Goal: Register for event/course

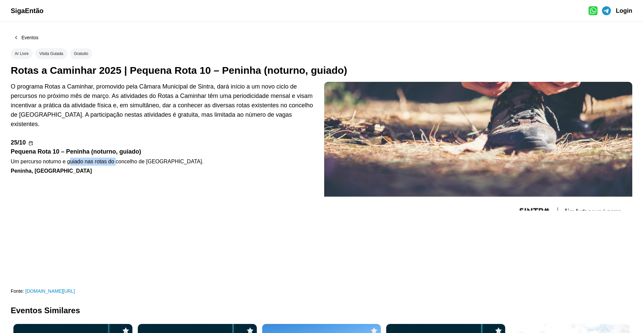
drag, startPoint x: 71, startPoint y: 153, endPoint x: 115, endPoint y: 156, distance: 44.0
click at [115, 158] on div "Um percurso noturno e guiado nas rotas do concelho de [GEOGRAPHIC_DATA]." at bounding box center [165, 162] width 308 height 8
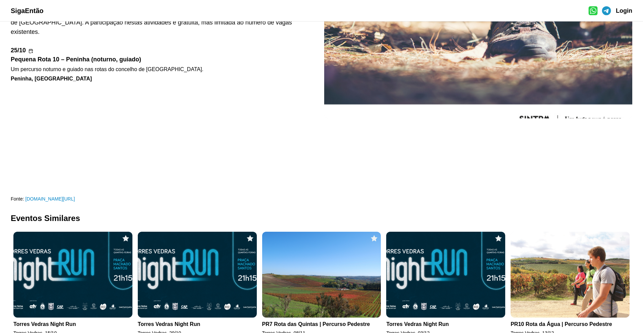
scroll to position [113, 0]
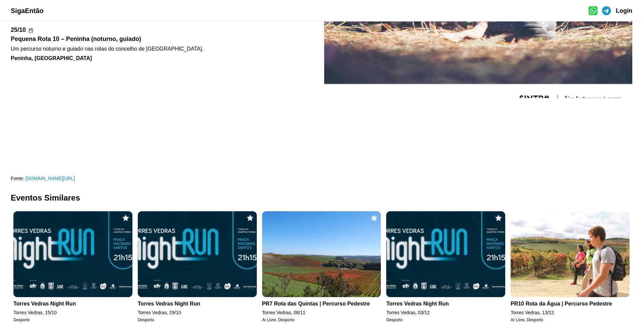
click at [420, 245] on img at bounding box center [445, 254] width 119 height 86
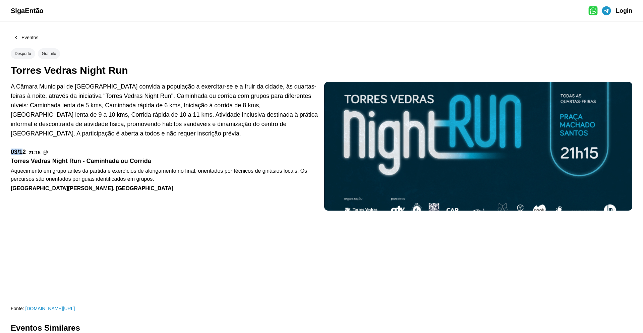
drag, startPoint x: 10, startPoint y: 154, endPoint x: 22, endPoint y: 153, distance: 12.4
click at [22, 153] on div "Eventos Desporto Gratuito Torres Vedras Night Run A Câmara Municipal de [GEOGRA…" at bounding box center [321, 176] width 643 height 311
click at [24, 153] on div "03/12" at bounding box center [18, 152] width 15 height 6
click at [28, 152] on div "[DATE] 21:15" at bounding box center [165, 152] width 308 height 6
drag, startPoint x: 28, startPoint y: 152, endPoint x: 9, endPoint y: 156, distance: 19.5
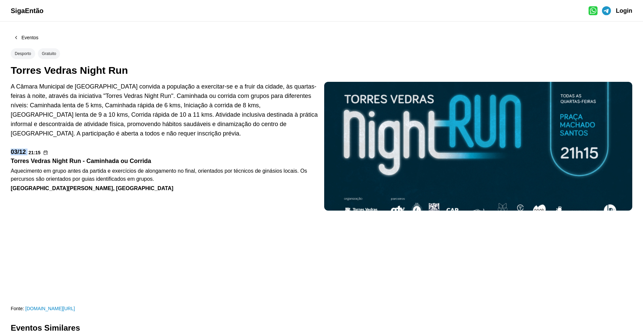
click at [9, 156] on div "Eventos Desporto Gratuito Torres Vedras Night Run A Câmara Municipal de [GEOGRA…" at bounding box center [321, 176] width 643 height 311
click at [16, 153] on div "03/12" at bounding box center [18, 152] width 15 height 6
click at [182, 126] on div "A Câmara Municipal de [GEOGRAPHIC_DATA] convida a população a exercitar-se e a …" at bounding box center [165, 110] width 308 height 56
